Goal: Task Accomplishment & Management: Manage account settings

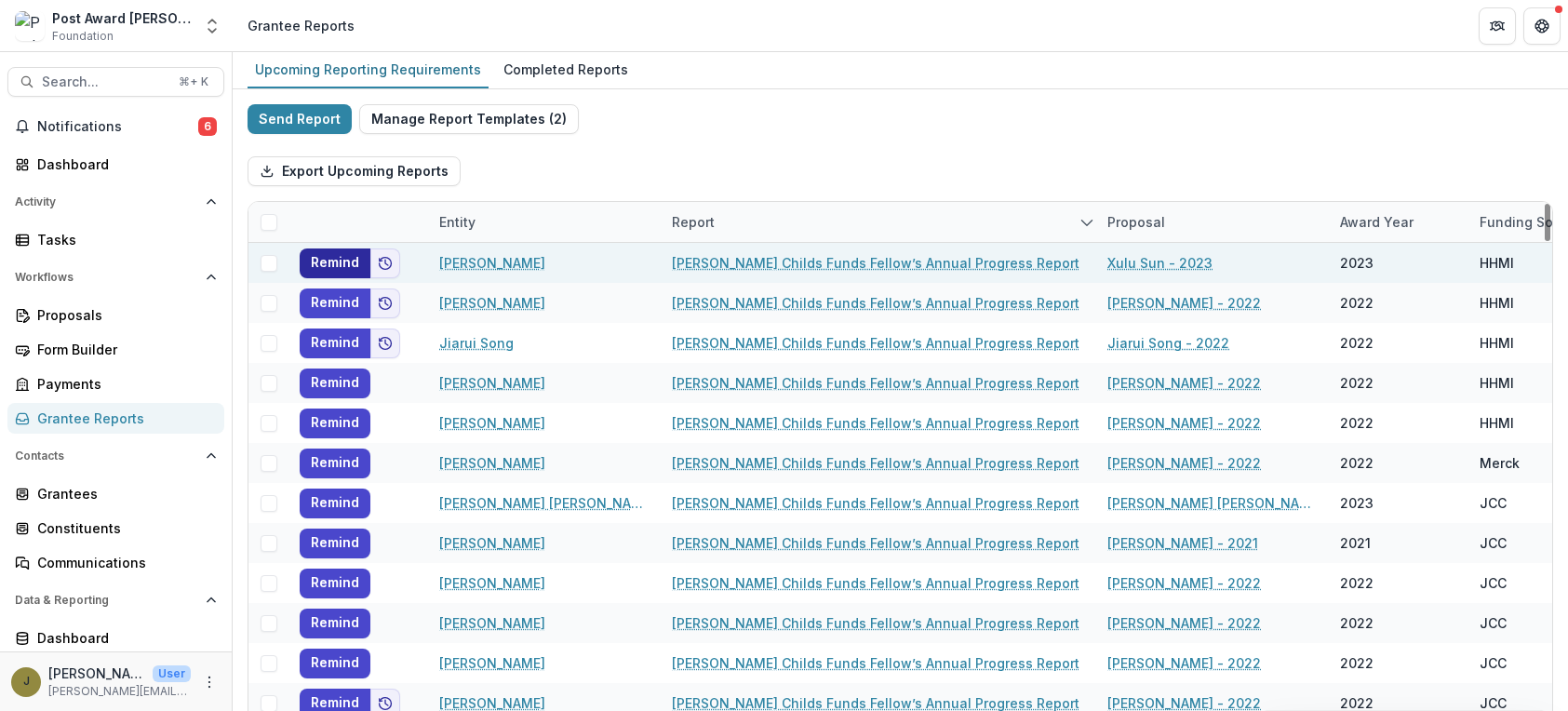
click at [336, 266] on button "Remind" at bounding box center [335, 264] width 71 height 30
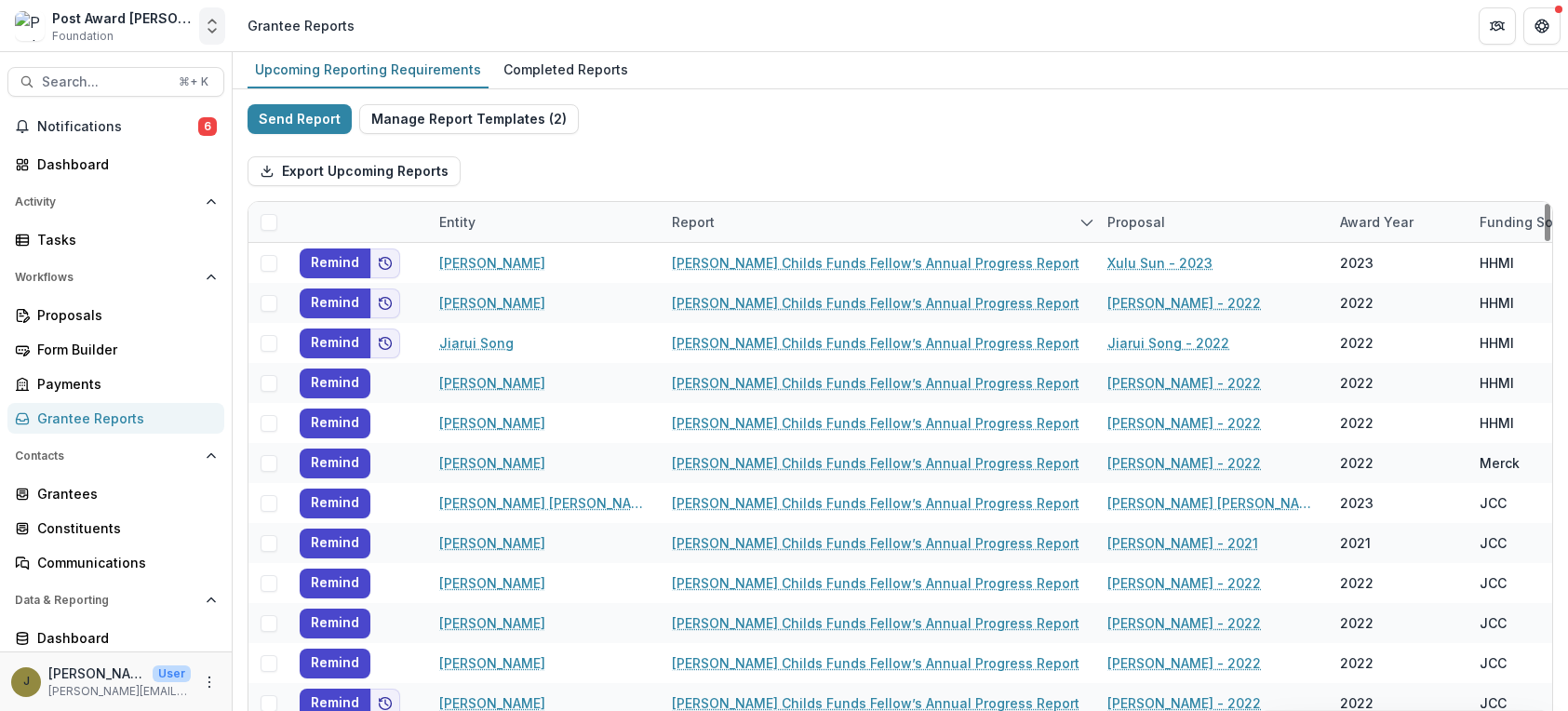
click at [224, 23] on button "Open entity switcher" at bounding box center [212, 27] width 26 height 37
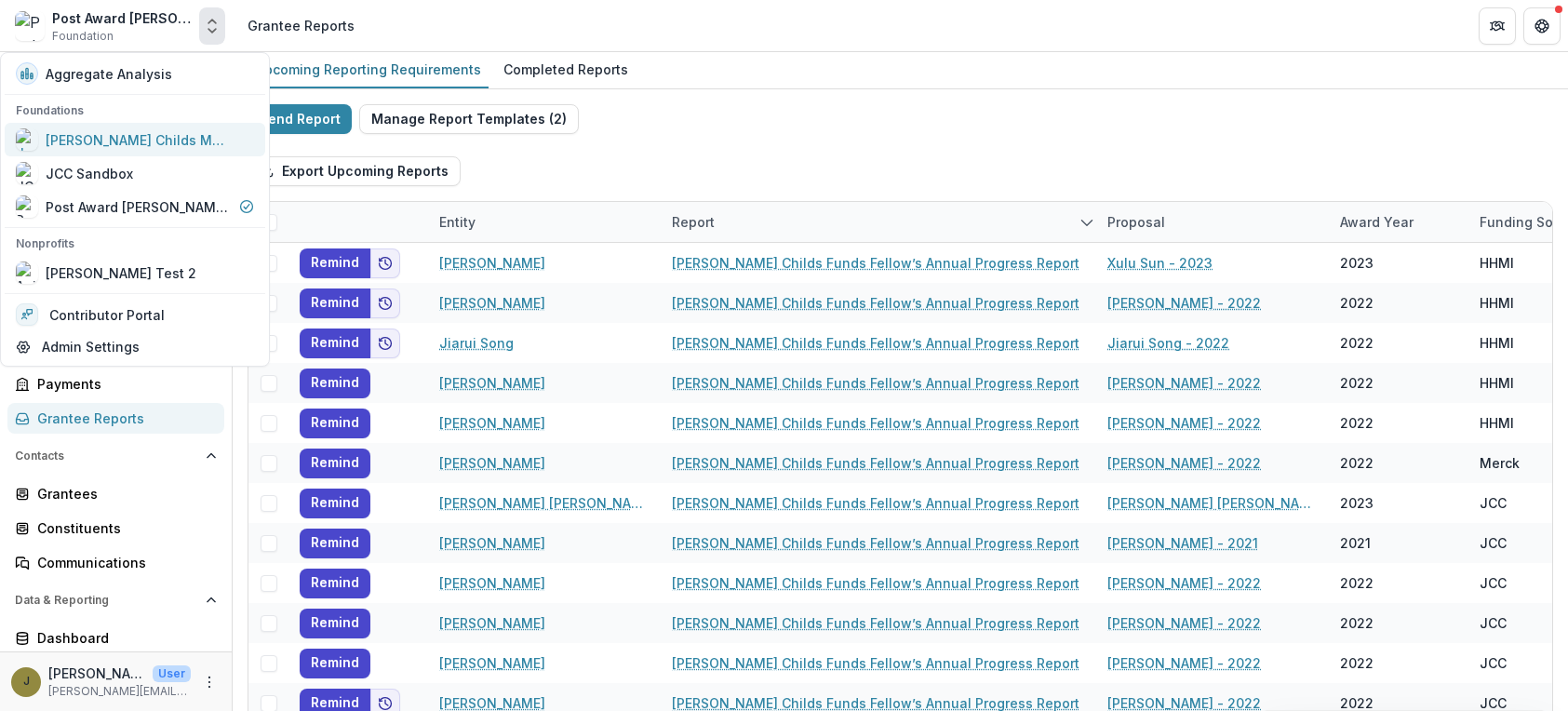
click at [147, 140] on div "[PERSON_NAME] Childs Memorial Fund for Medical Research" at bounding box center [138, 140] width 186 height 20
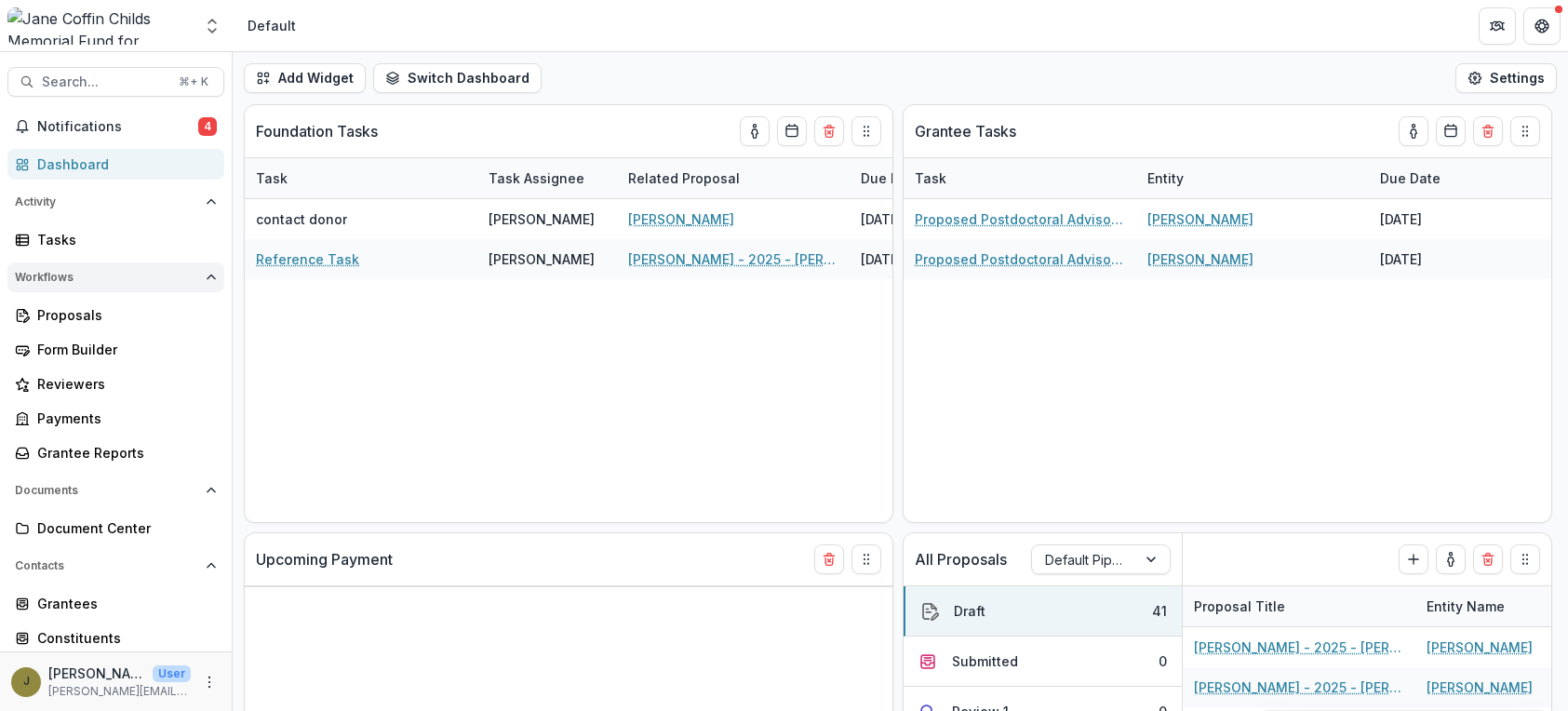
select select "**********"
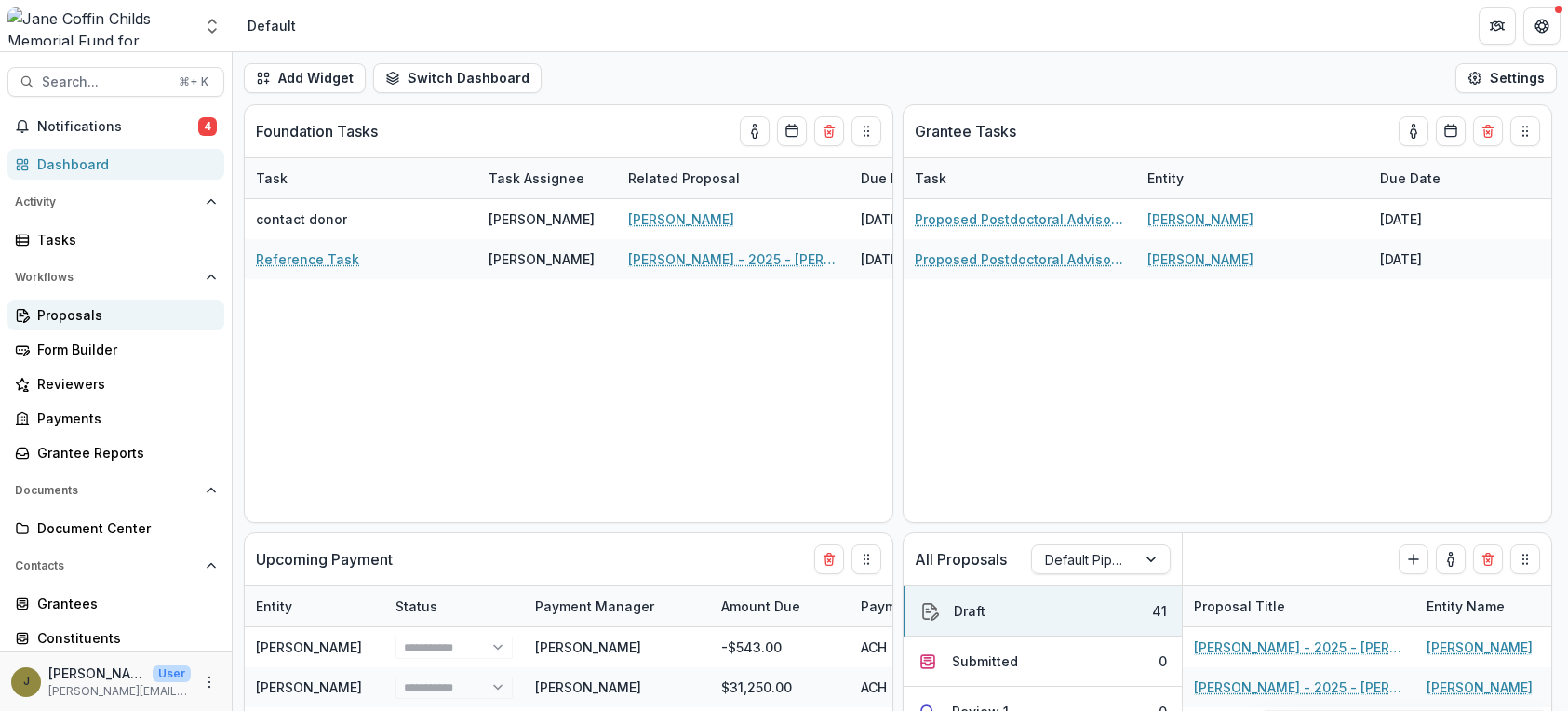
click at [41, 320] on div "Proposals" at bounding box center [123, 315] width 172 height 20
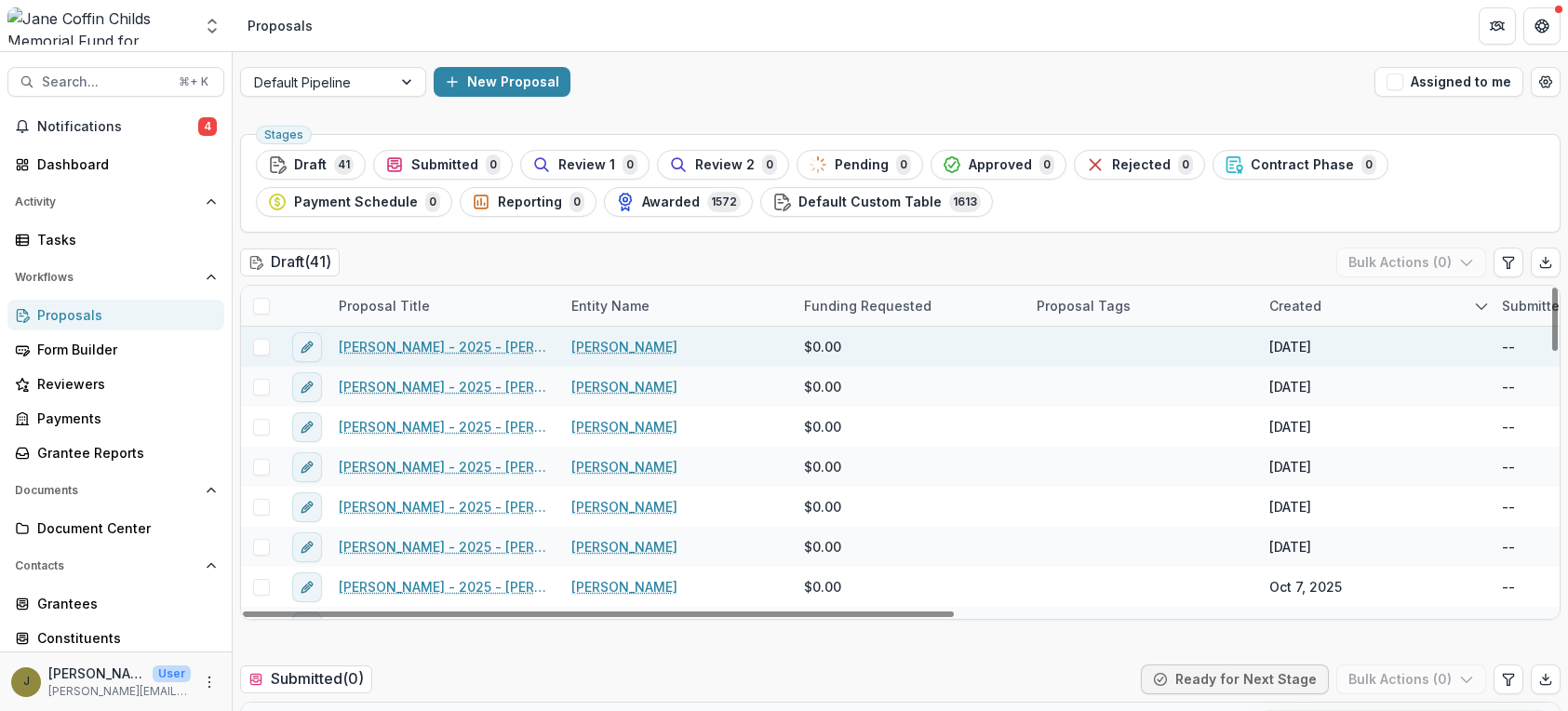
click at [379, 343] on link "[PERSON_NAME] - 2025 - [PERSON_NAME] Childs Memorial Fund - Fellowship Applicat…" at bounding box center [444, 347] width 211 height 20
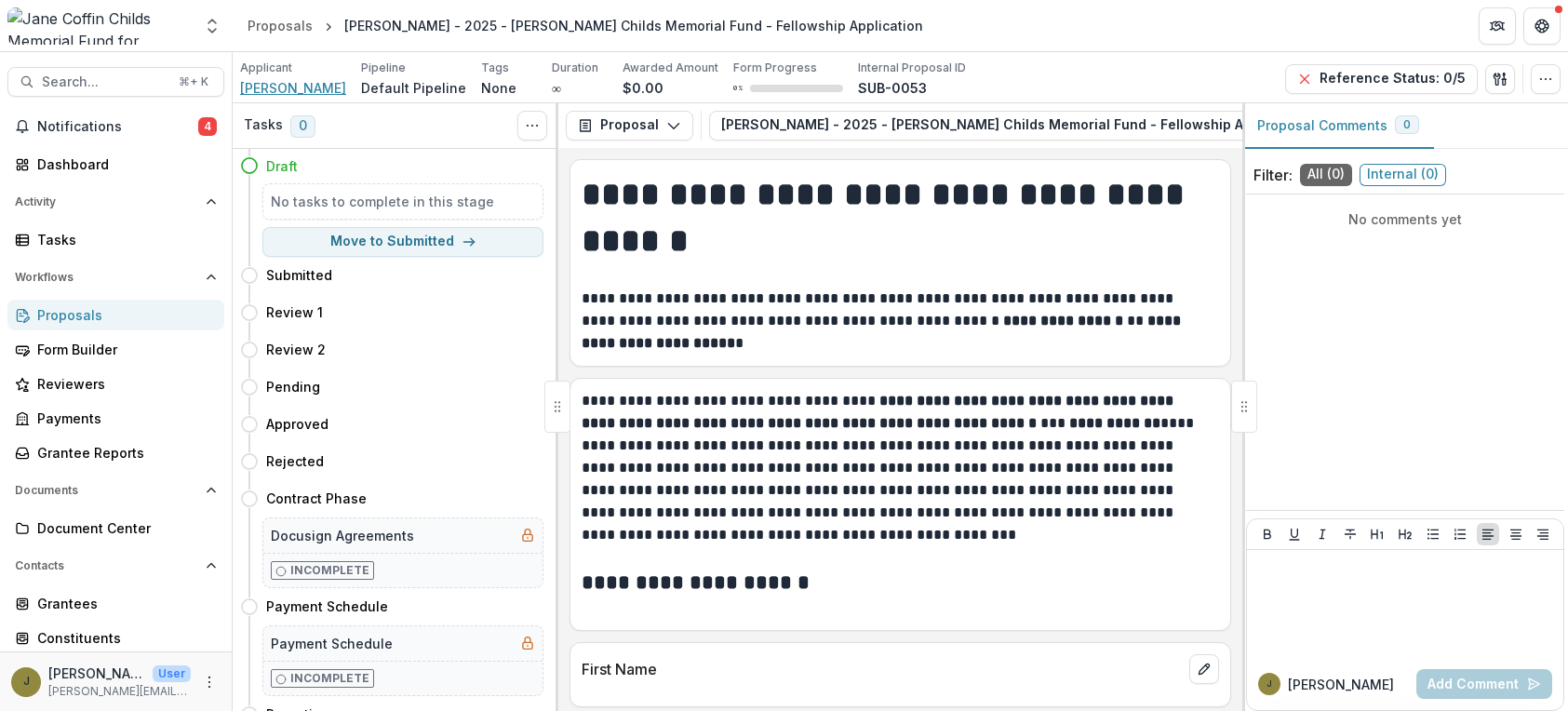
click at [241, 86] on span "[PERSON_NAME]" at bounding box center [293, 88] width 106 height 20
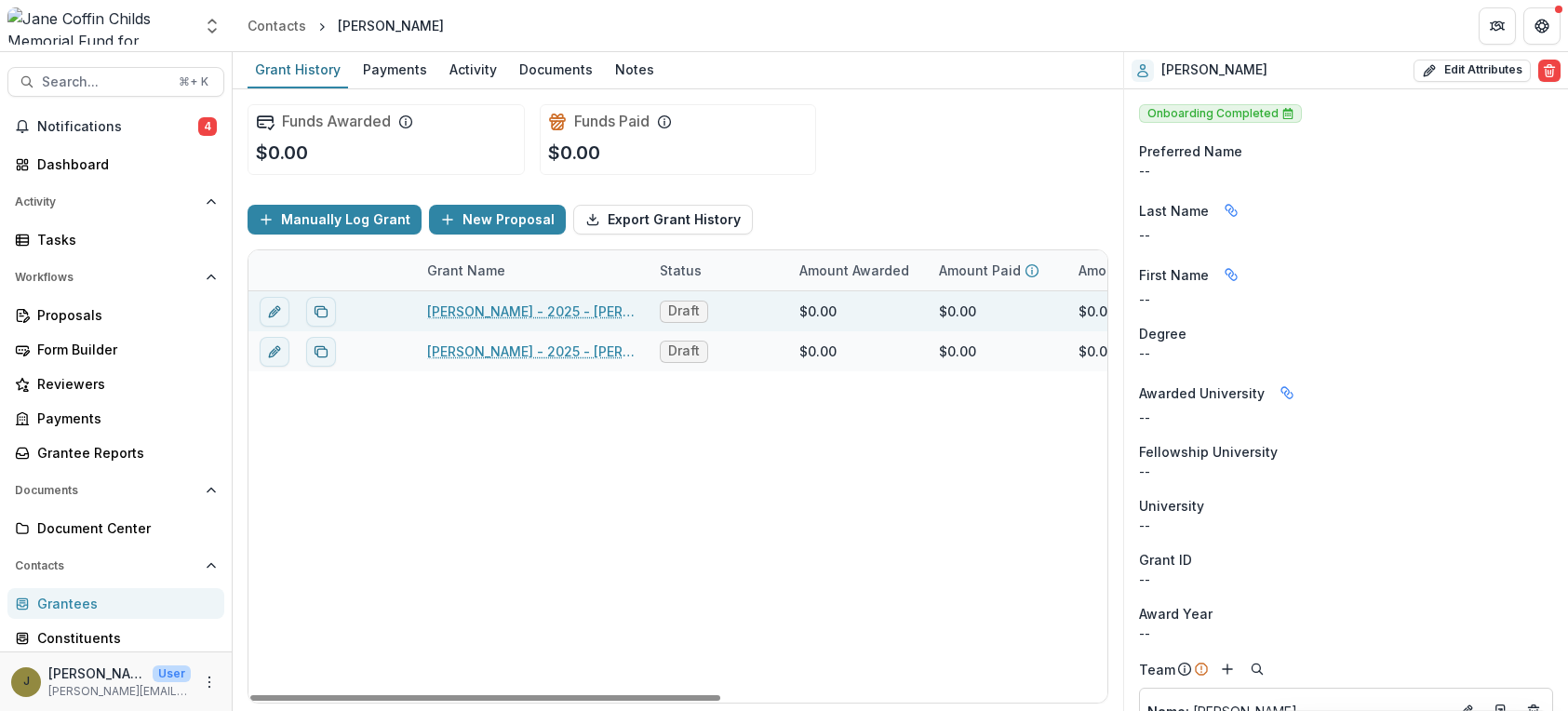
click at [516, 305] on link "[PERSON_NAME] - 2025 - [PERSON_NAME] Childs Memorial Fund - Fellowship Applicat…" at bounding box center [532, 312] width 211 height 20
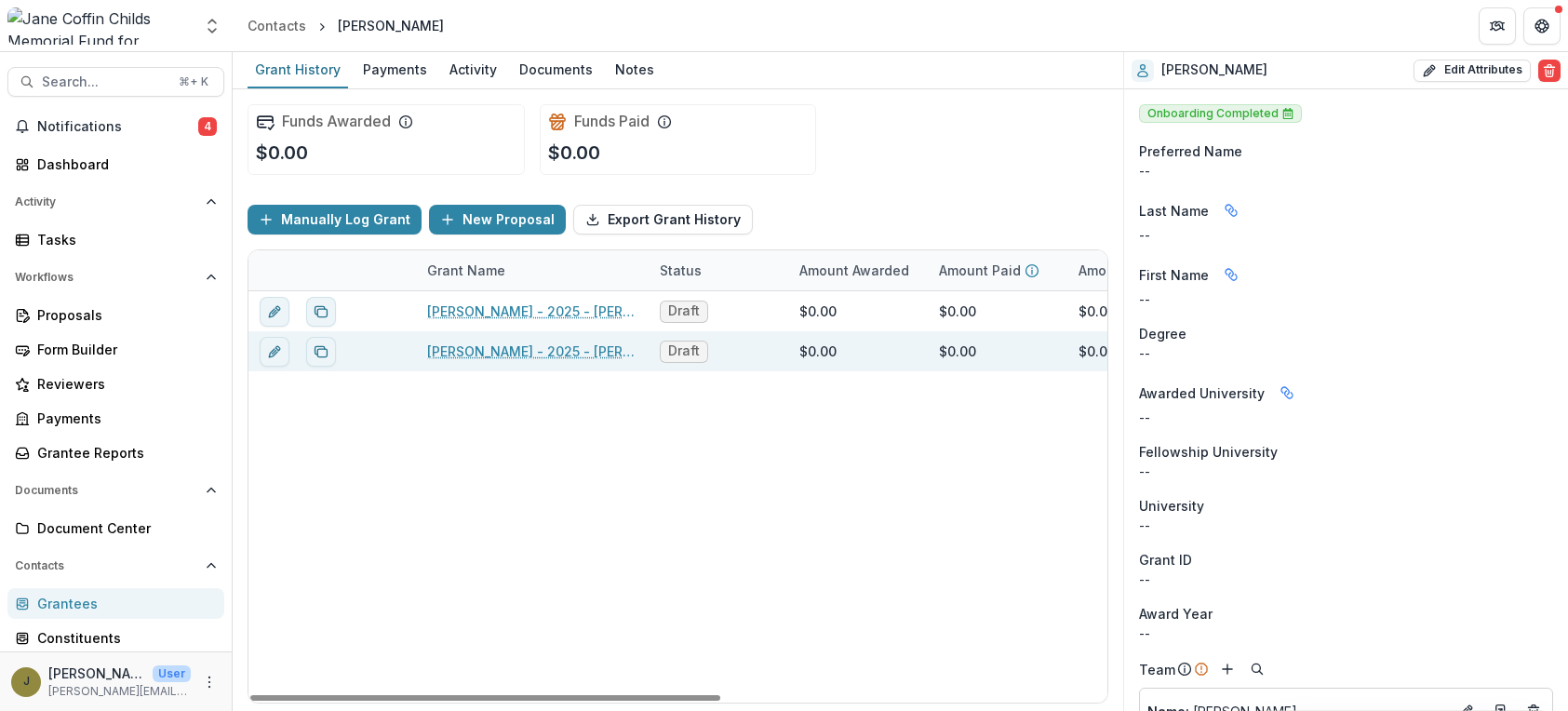
click at [463, 352] on link "[PERSON_NAME] - 2025 - [PERSON_NAME] Childs Memorial Fund - Fellowship Applicat…" at bounding box center [532, 351] width 211 height 20
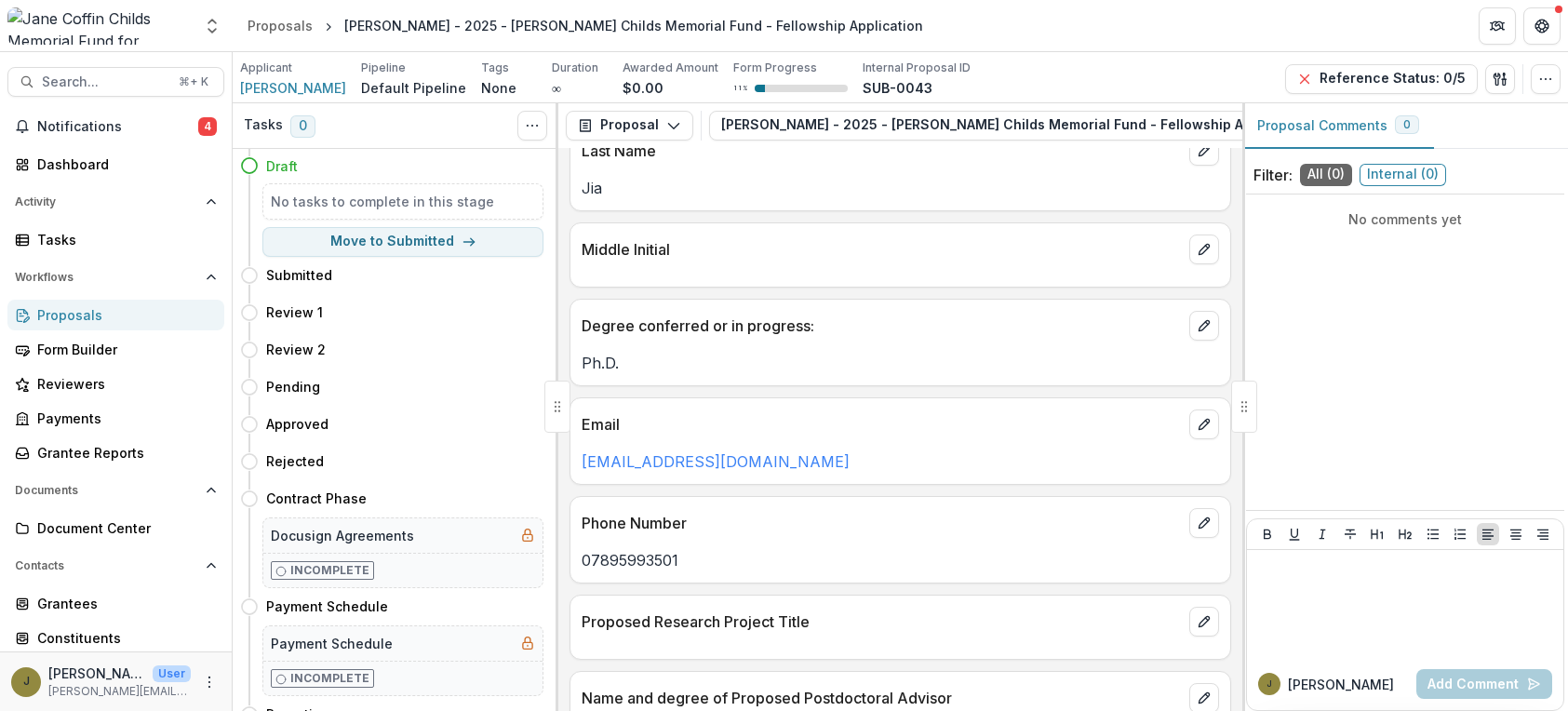
scroll to position [608, 0]
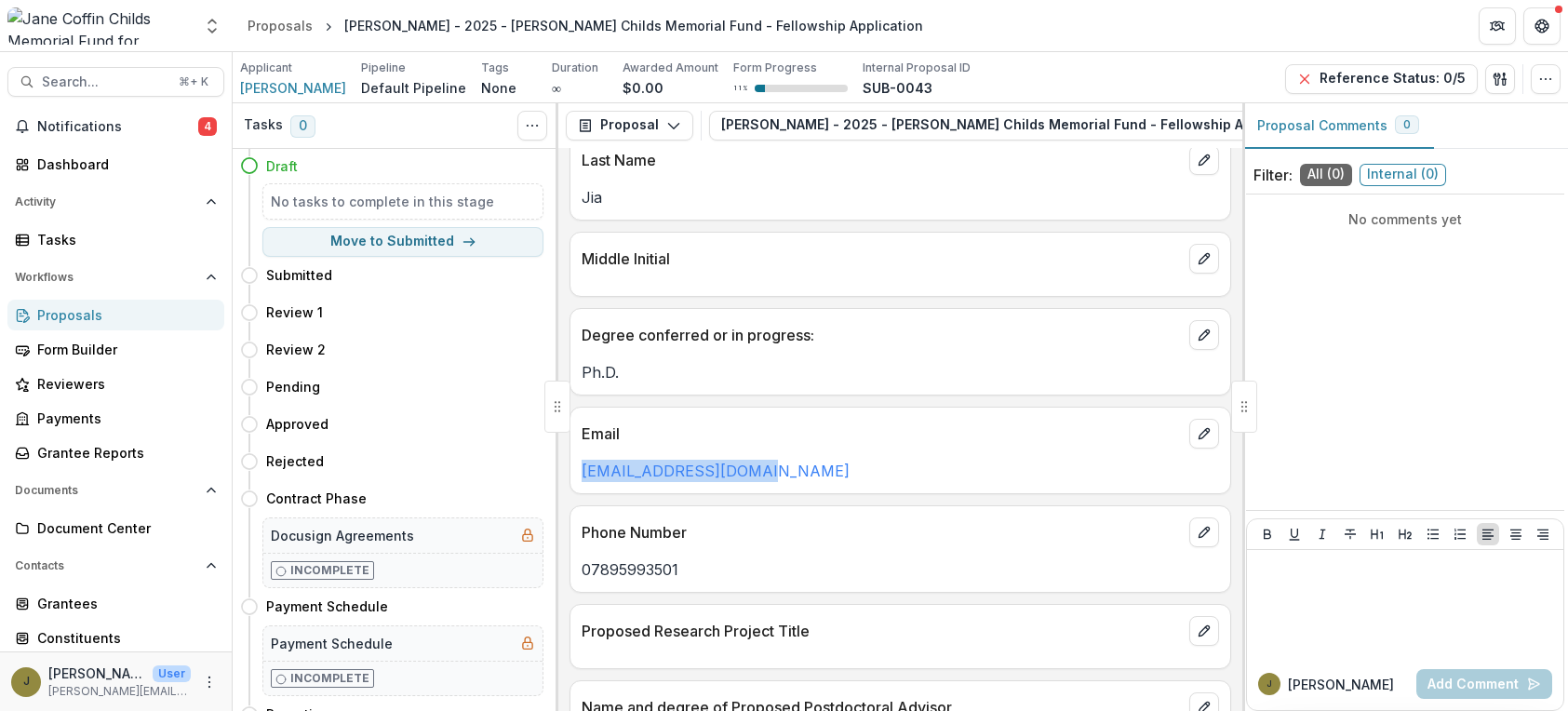
drag, startPoint x: 771, startPoint y: 475, endPoint x: 570, endPoint y: 462, distance: 201.4
click at [571, 462] on div "[EMAIL_ADDRESS][DOMAIN_NAME]" at bounding box center [900, 470] width 660 height 23
copy link "[EMAIL_ADDRESS][DOMAIN_NAME]"
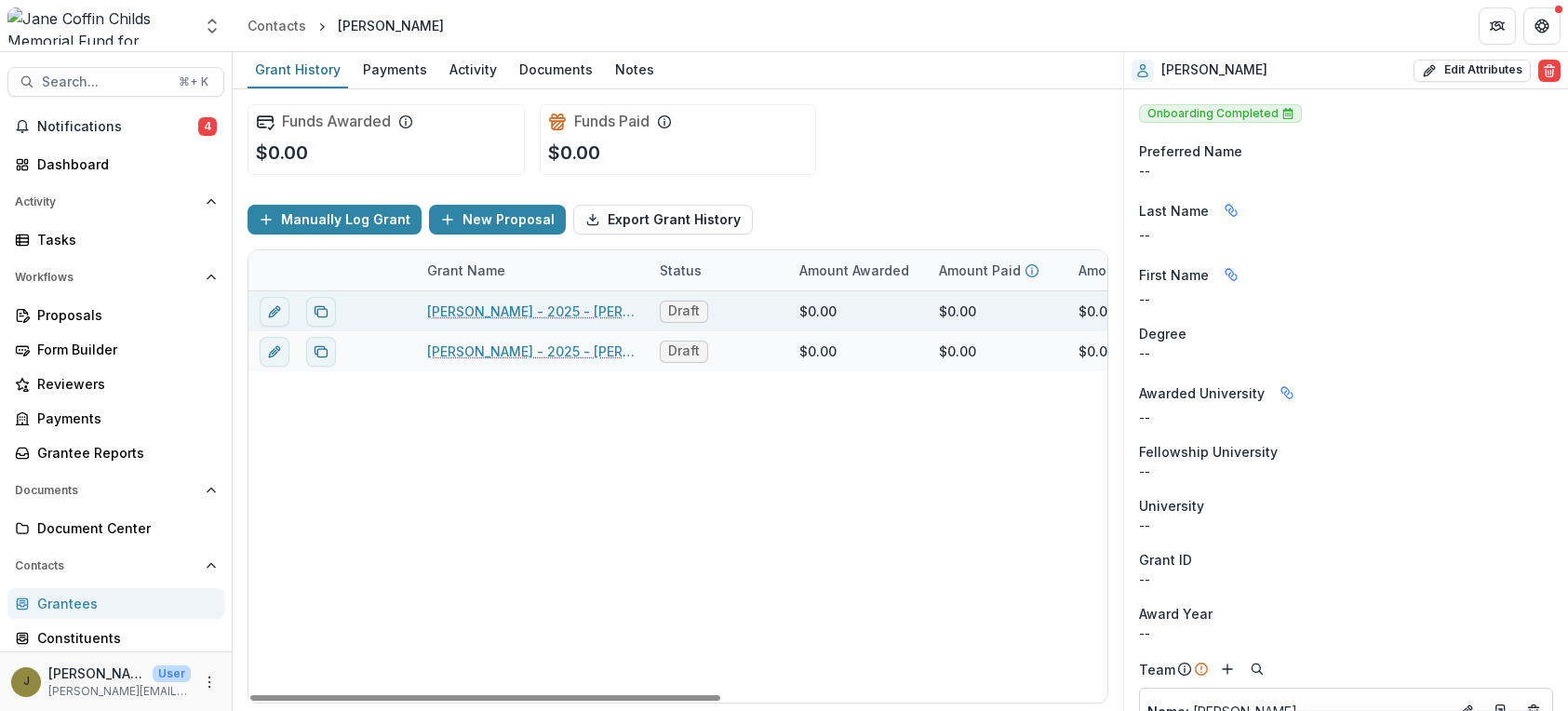
click at [493, 311] on link "[PERSON_NAME] - 2025 - [PERSON_NAME] Childs Memorial Fund - Fellowship Applicat…" at bounding box center [532, 312] width 211 height 20
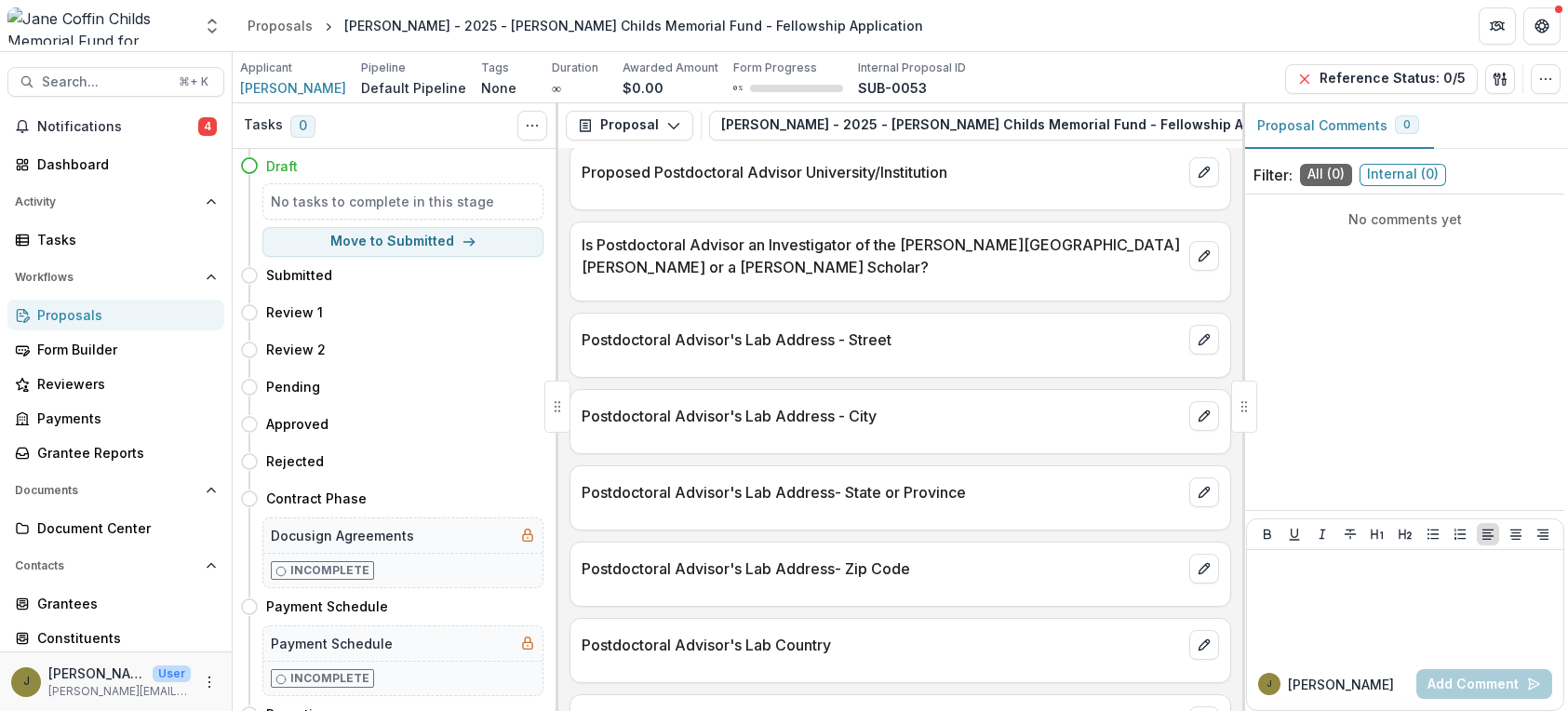
scroll to position [1134, 0]
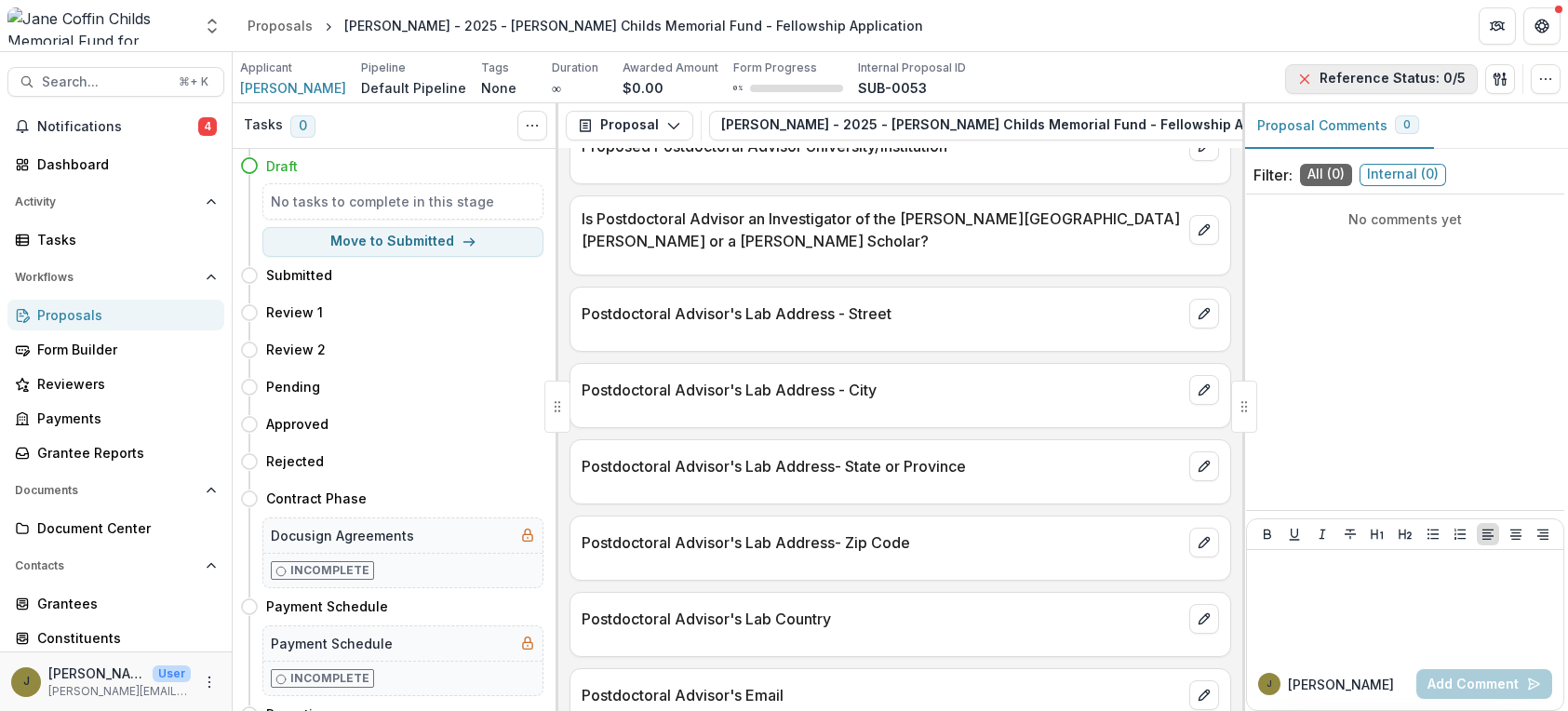
click at [1354, 83] on button "Reference Status: 0/5" at bounding box center [1382, 79] width 193 height 30
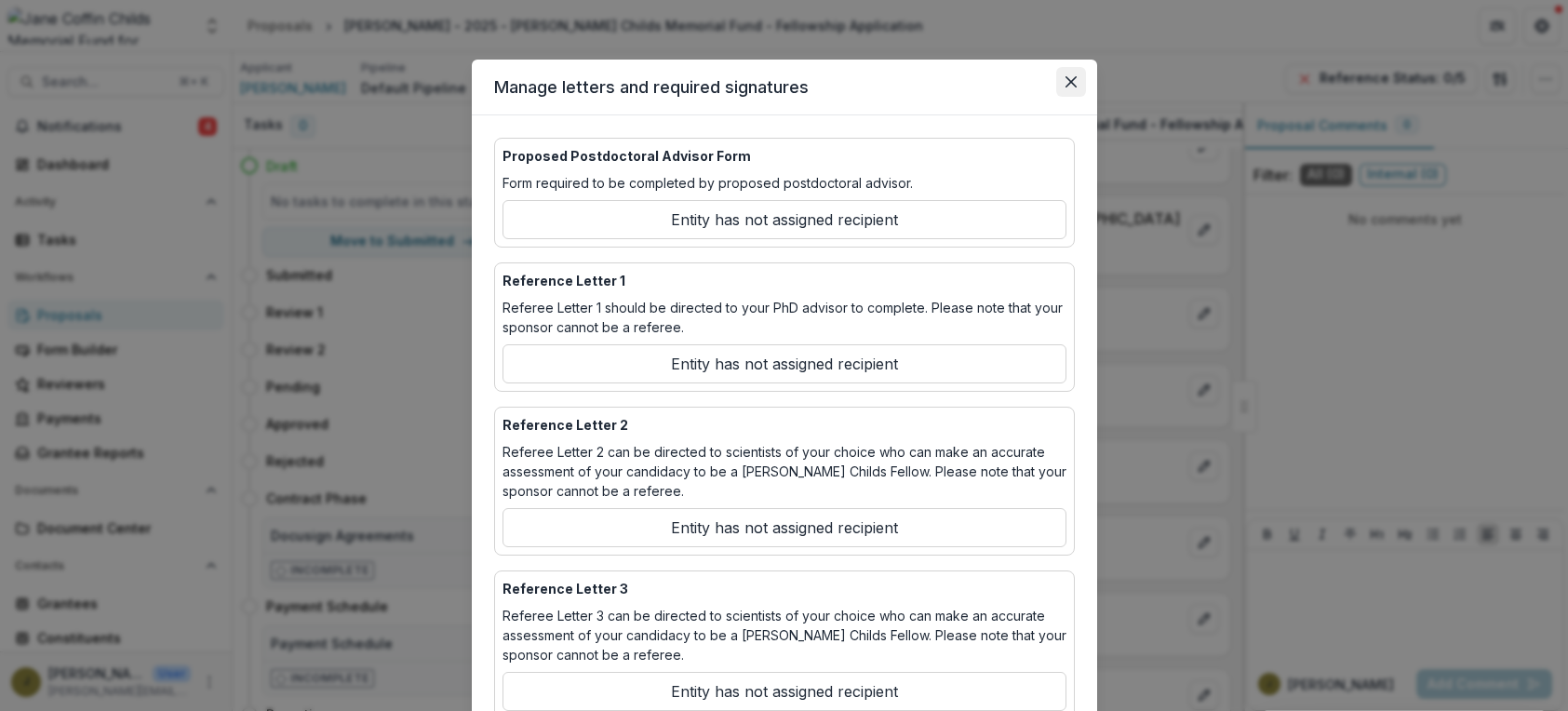
click at [1069, 81] on icon "Close" at bounding box center [1070, 82] width 11 height 11
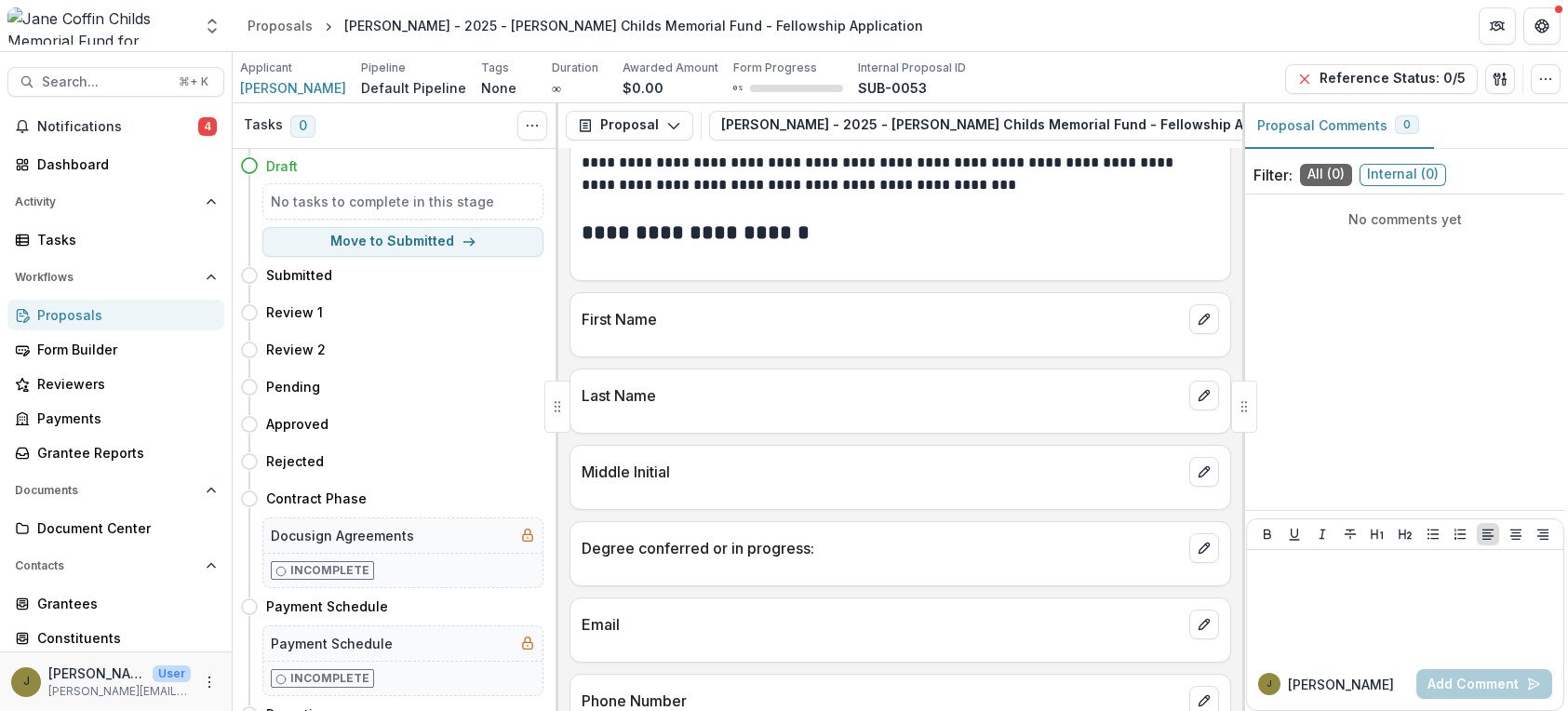
scroll to position [120, 0]
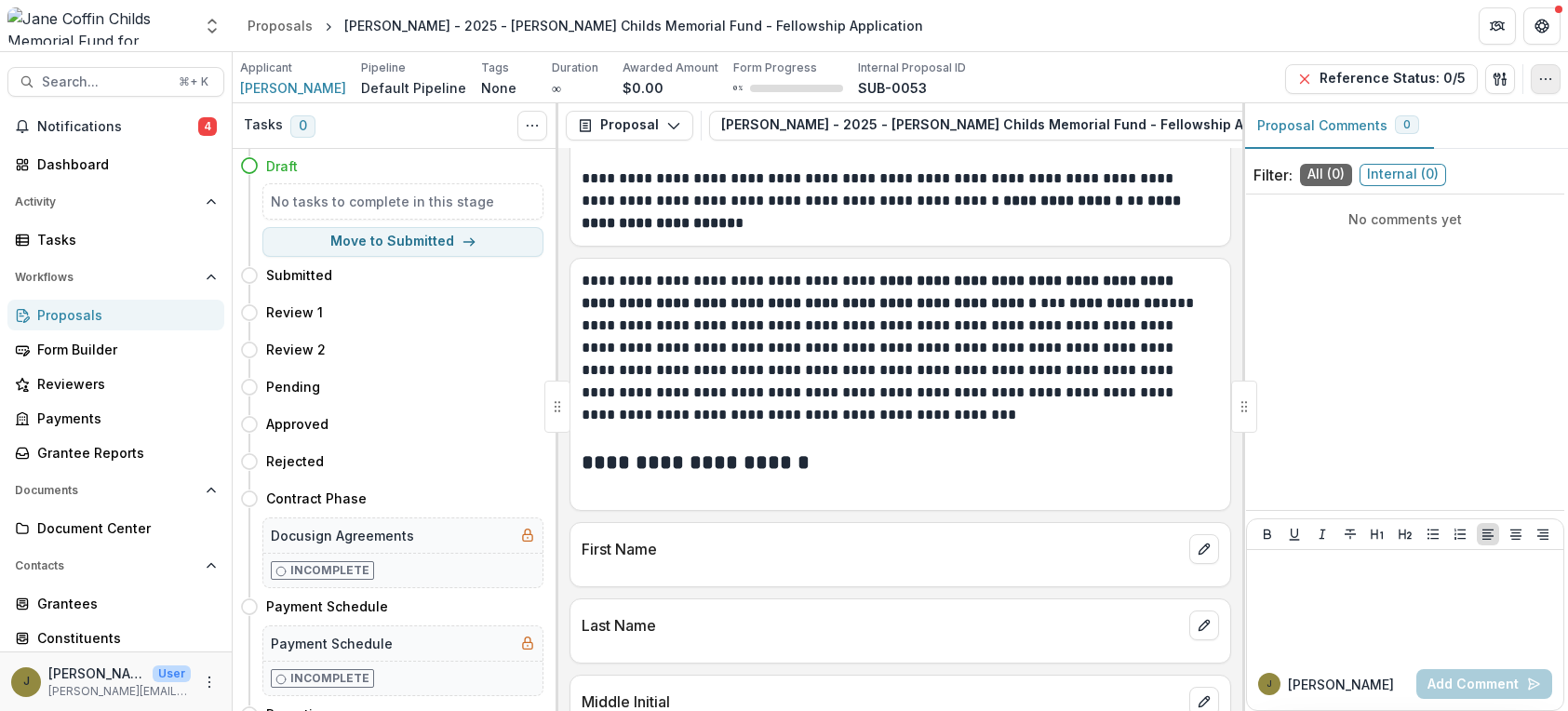
click at [1544, 78] on icon "button" at bounding box center [1545, 79] width 15 height 15
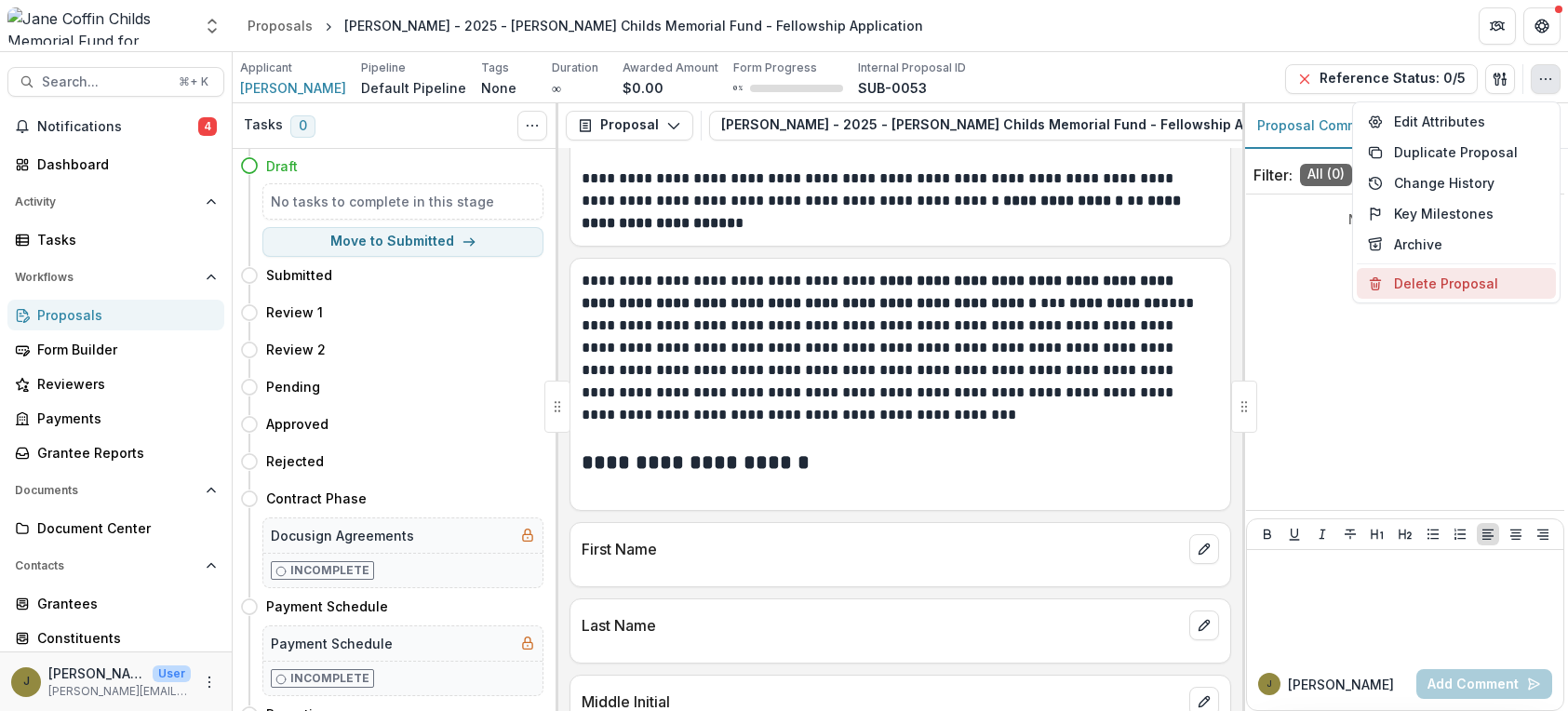
click at [1474, 286] on button "Delete Proposal" at bounding box center [1457, 283] width 200 height 30
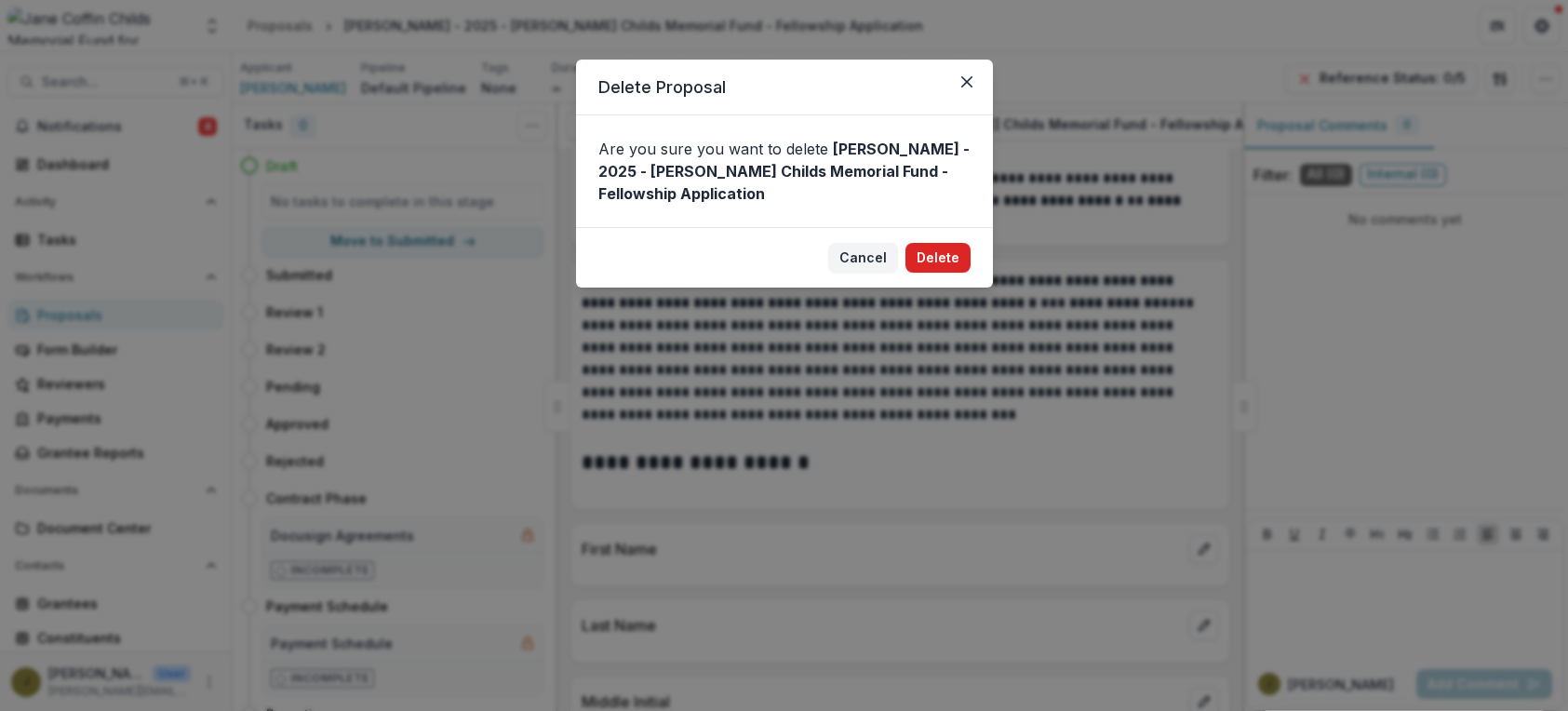
click at [929, 256] on button "Delete" at bounding box center [938, 258] width 65 height 30
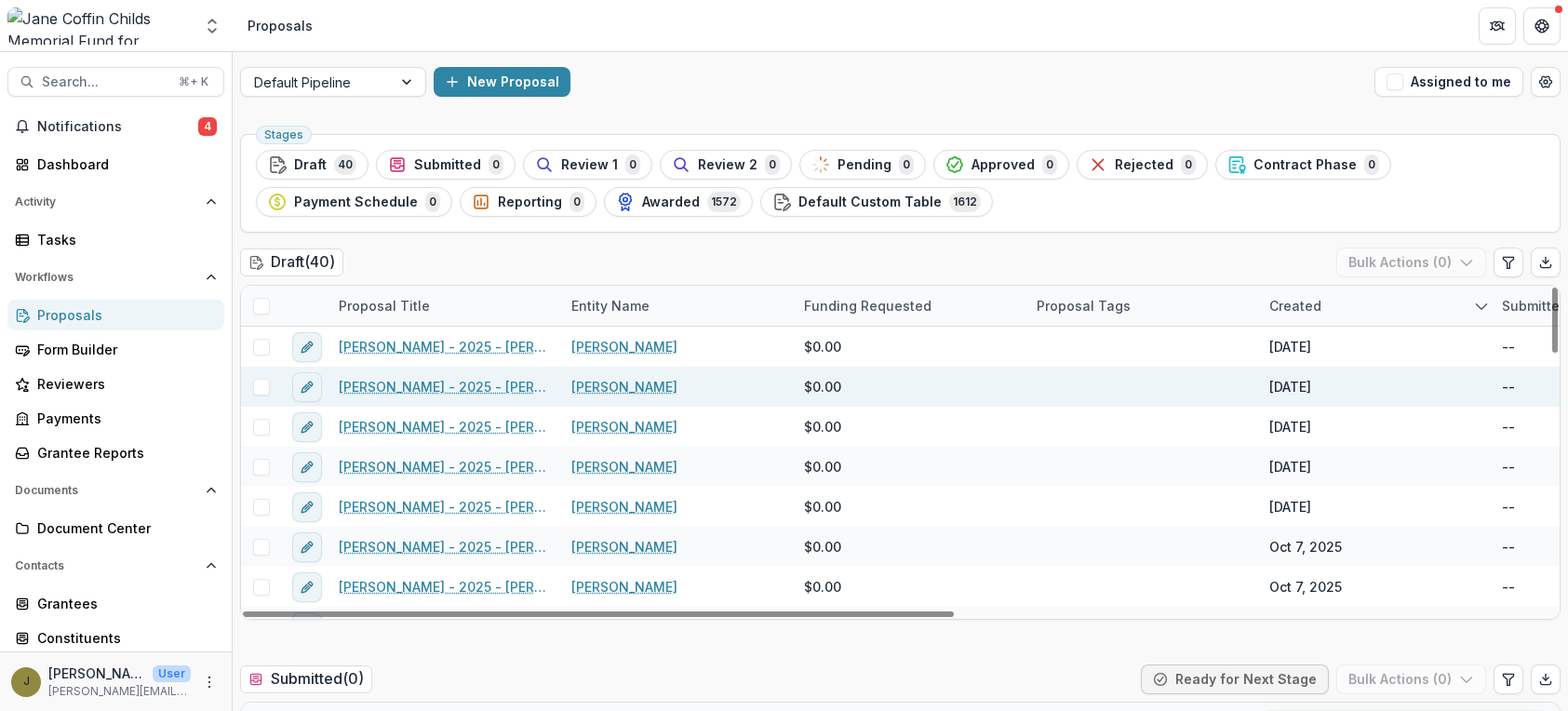
click at [435, 386] on link "[PERSON_NAME] - 2025 - [PERSON_NAME] Memorial Fund - Fellowship Application" at bounding box center [444, 386] width 211 height 20
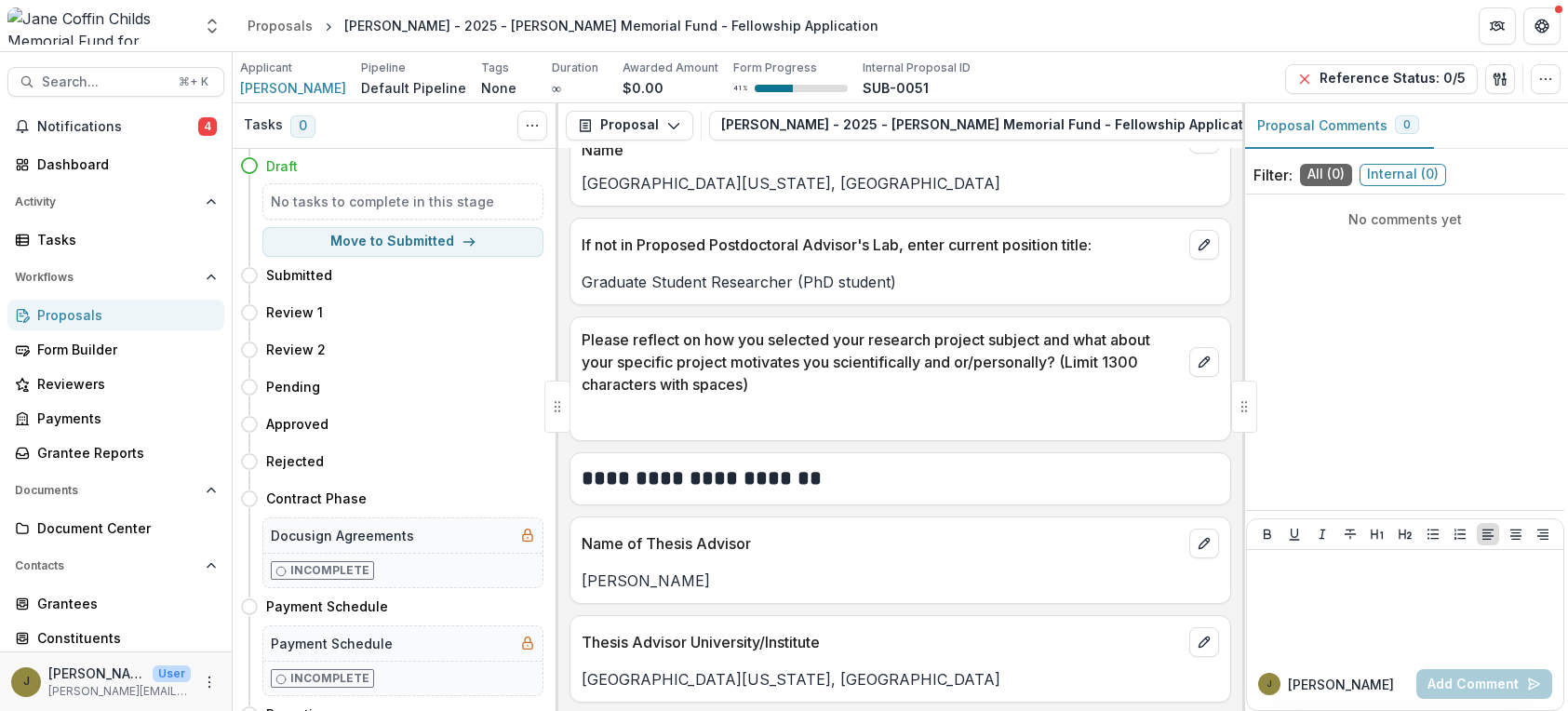
scroll to position [2266, 0]
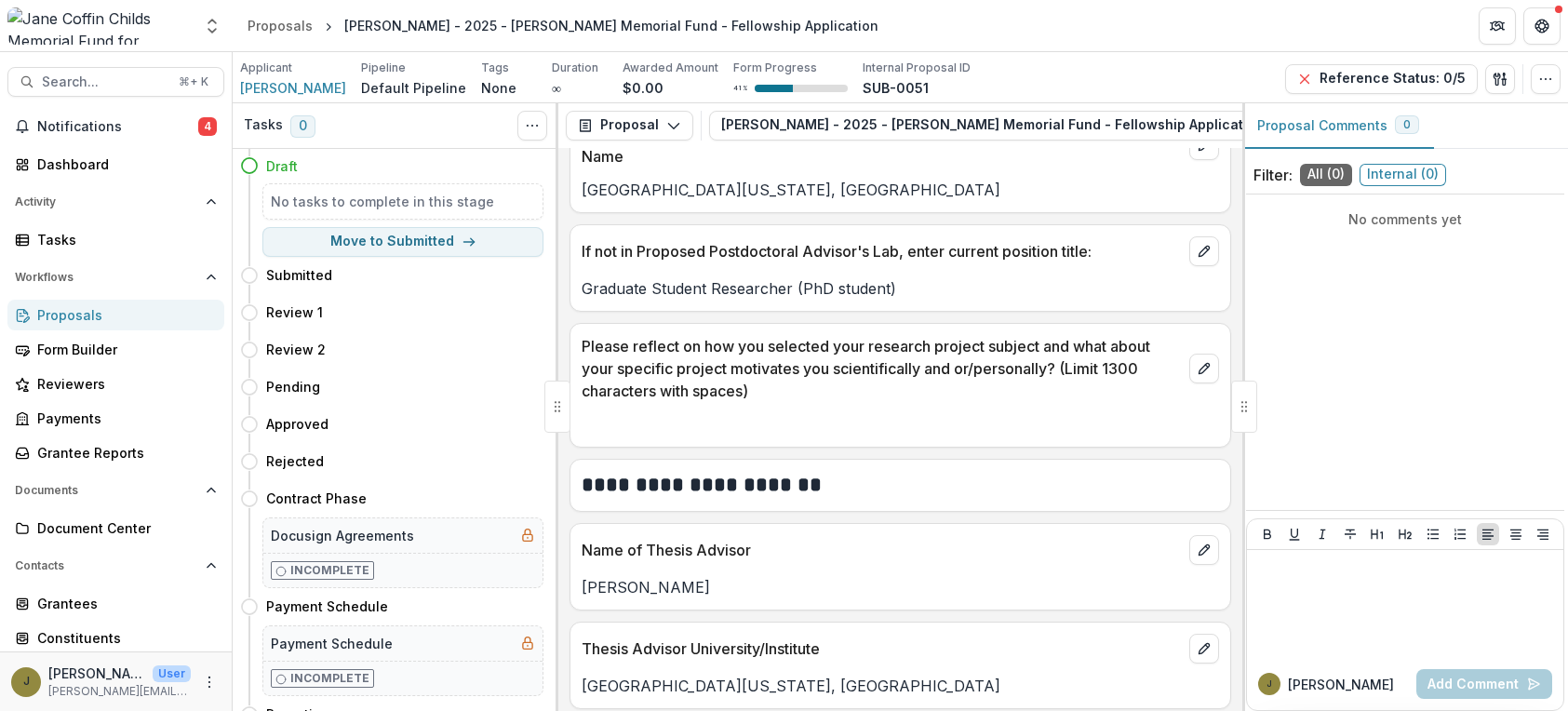
drag, startPoint x: 583, startPoint y: 594, endPoint x: 726, endPoint y: 594, distance: 143.0
click at [726, 594] on p "[PERSON_NAME]" at bounding box center [900, 587] width 637 height 23
copy p "[PERSON_NAME]"
click at [86, 311] on div "Proposals" at bounding box center [123, 315] width 172 height 20
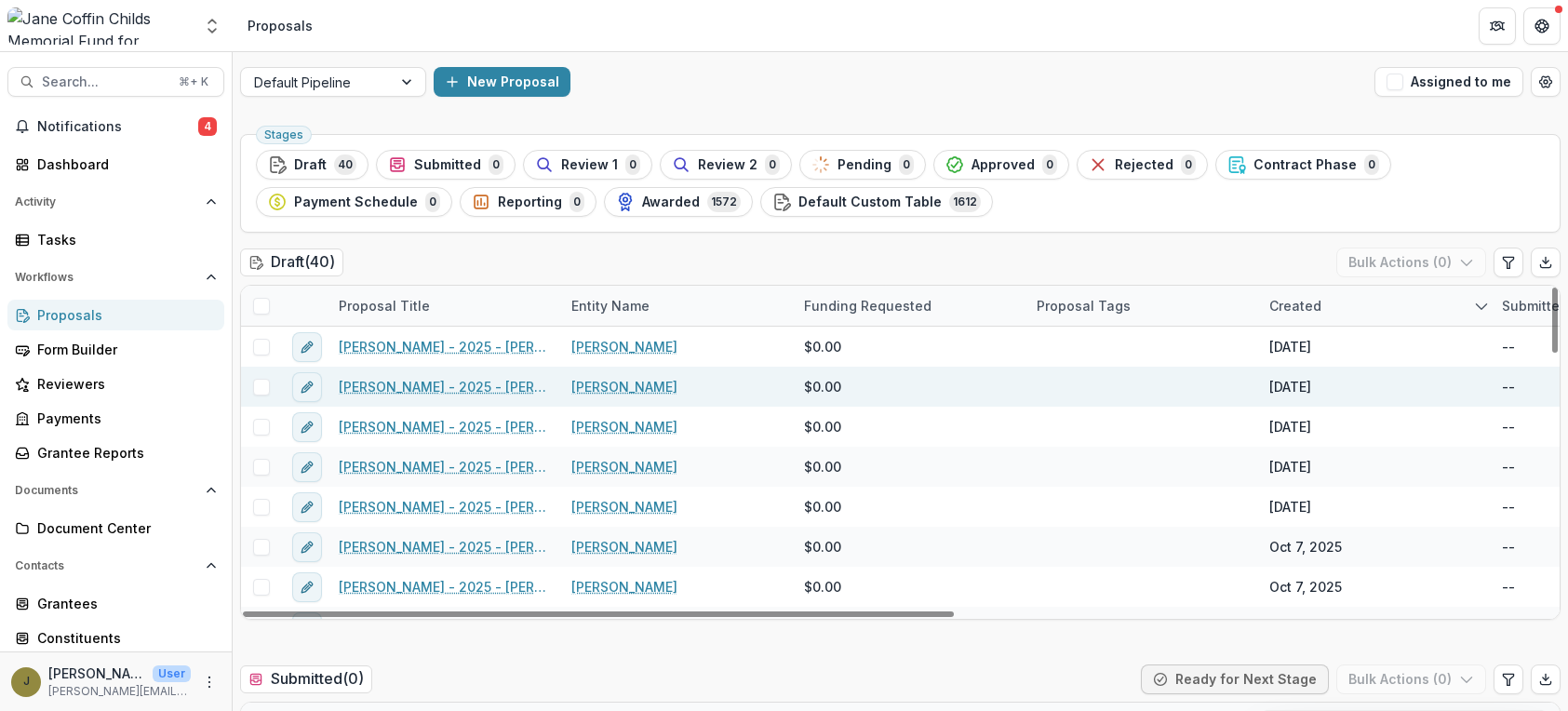
click at [459, 388] on link "[PERSON_NAME] - 2025 - [PERSON_NAME] Memorial Fund - Fellowship Application" at bounding box center [444, 386] width 211 height 20
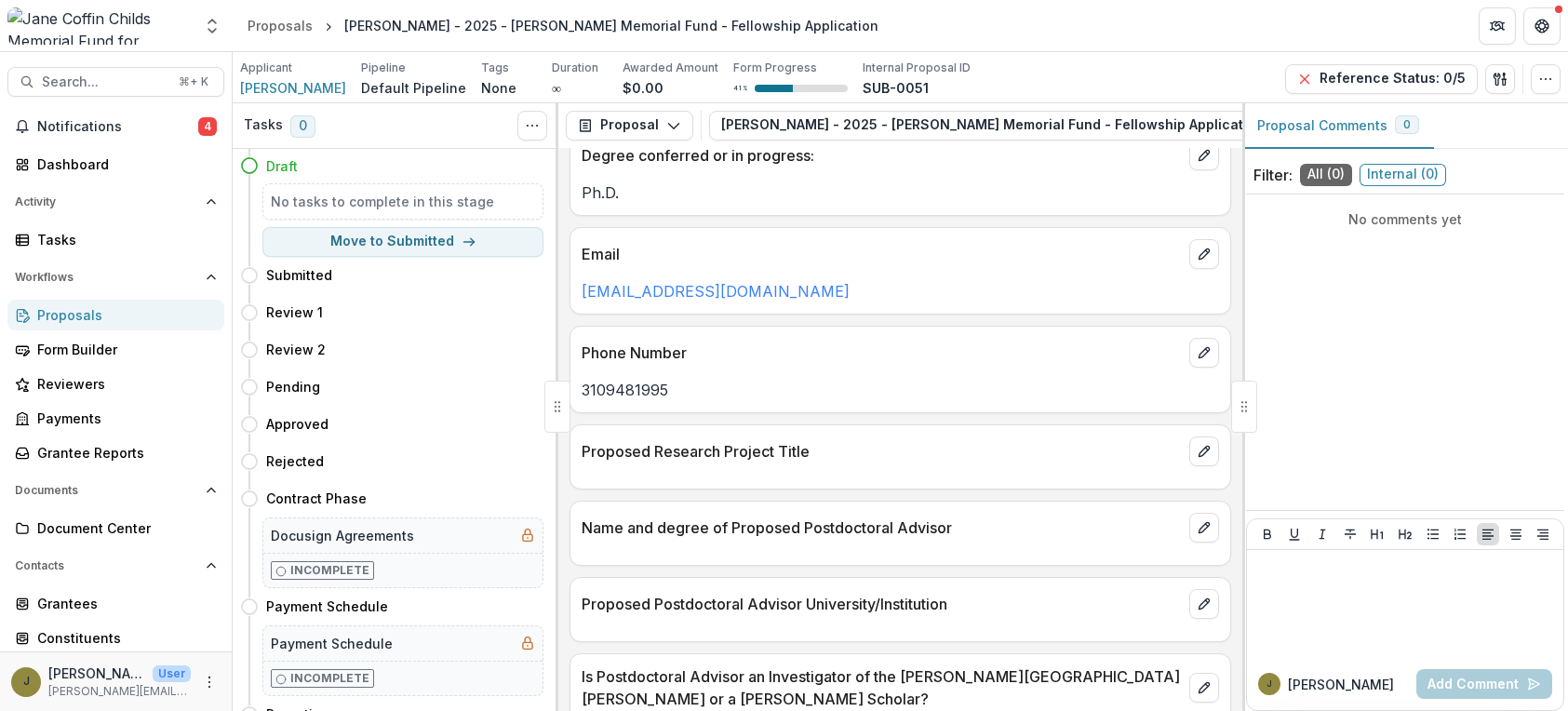
scroll to position [790, 0]
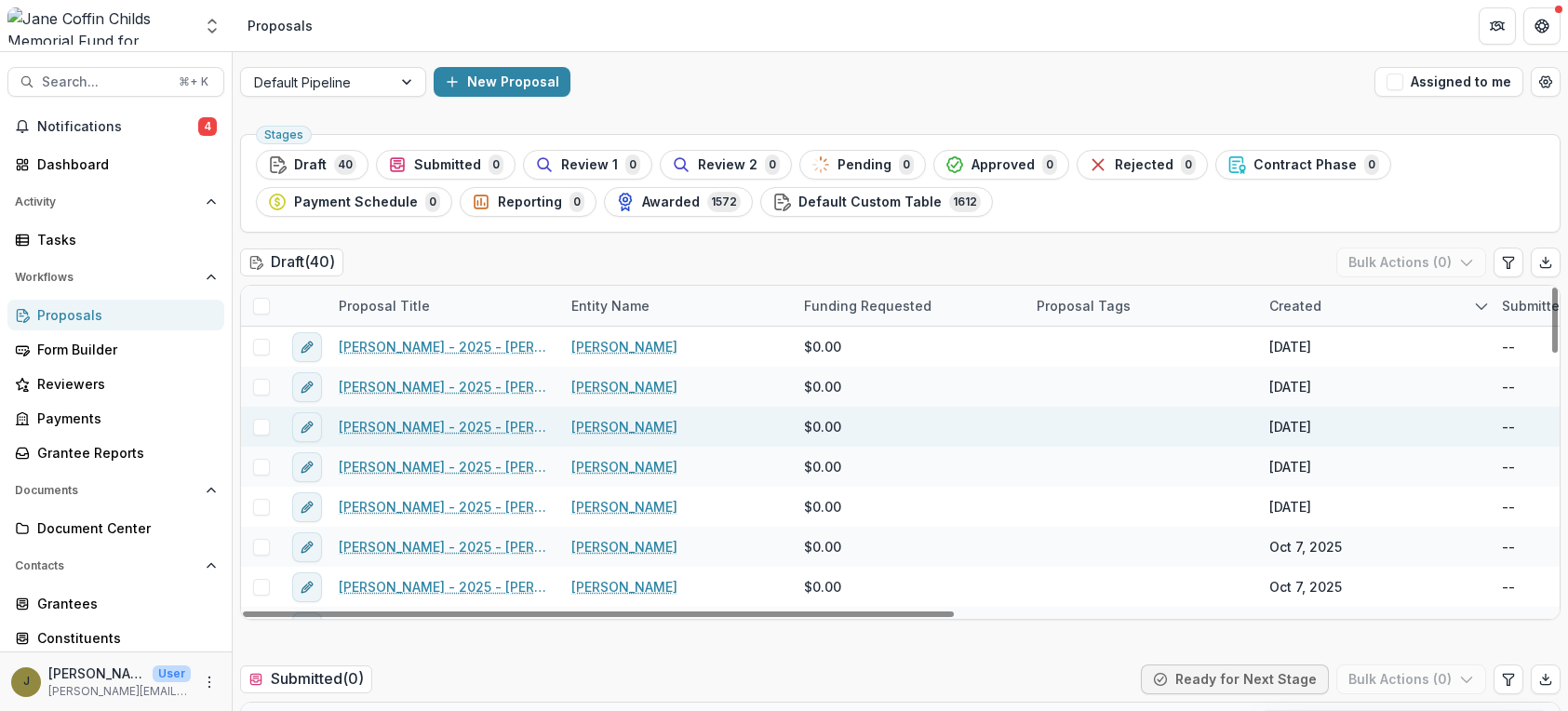
click at [412, 430] on link "[PERSON_NAME] - 2025 - [PERSON_NAME] Childs Memorial Fund - Fellowship Applicat…" at bounding box center [444, 427] width 211 height 20
